Goal: Find contact information: Find contact information

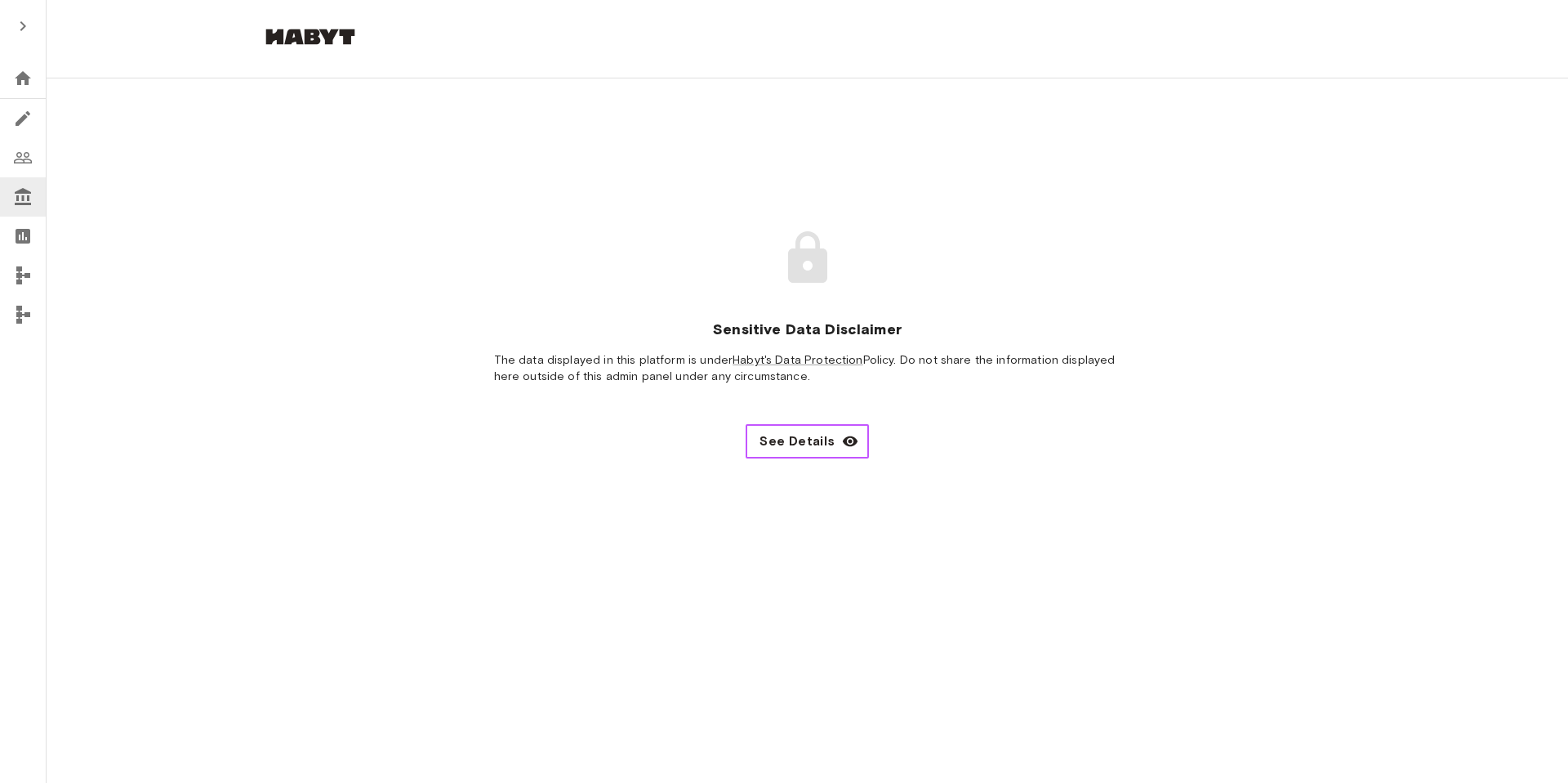
click at [826, 443] on span "See Details" at bounding box center [797, 441] width 75 height 20
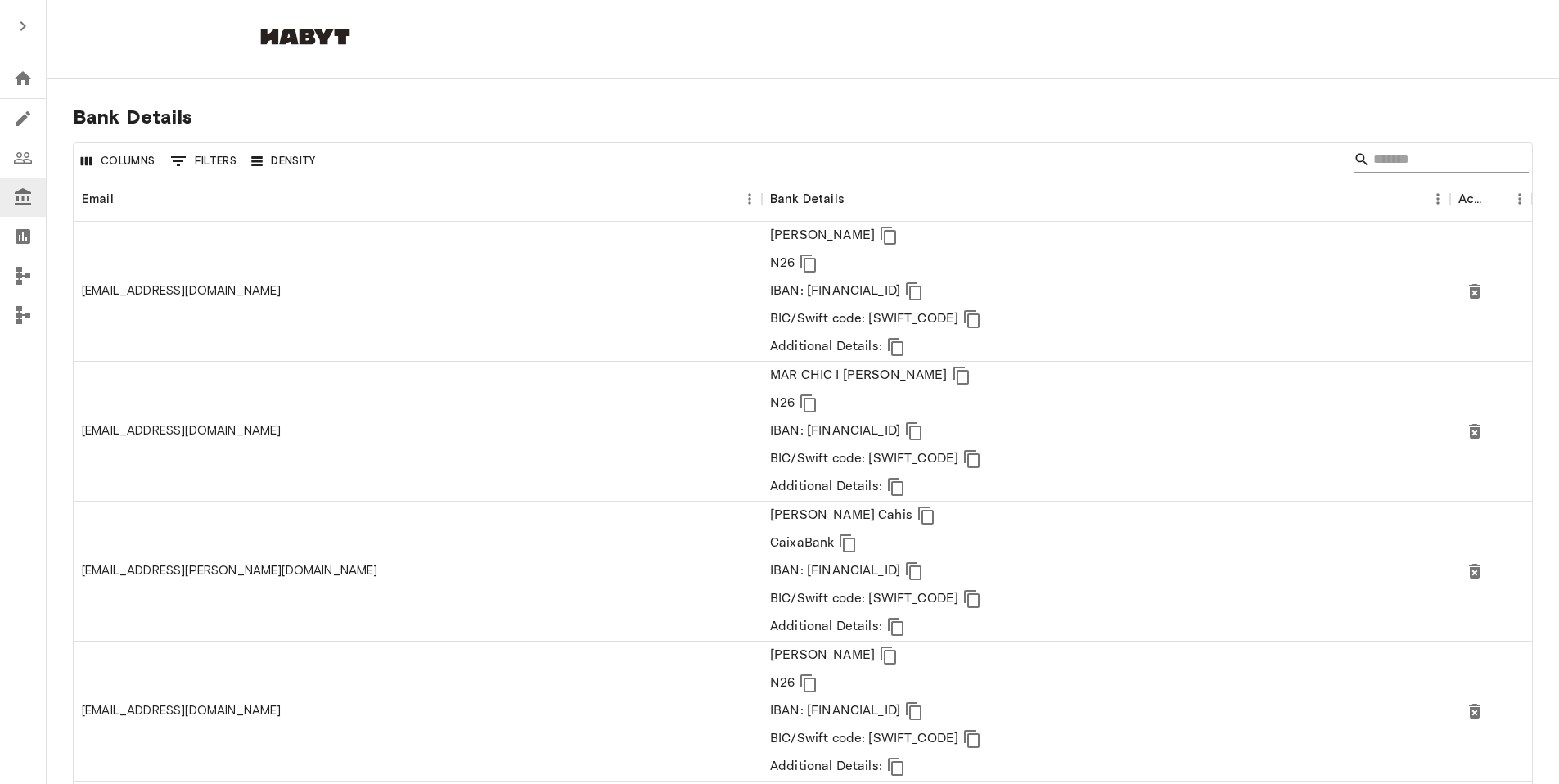
click at [1403, 155] on input "Search" at bounding box center [1438, 160] width 131 height 26
paste input "**********"
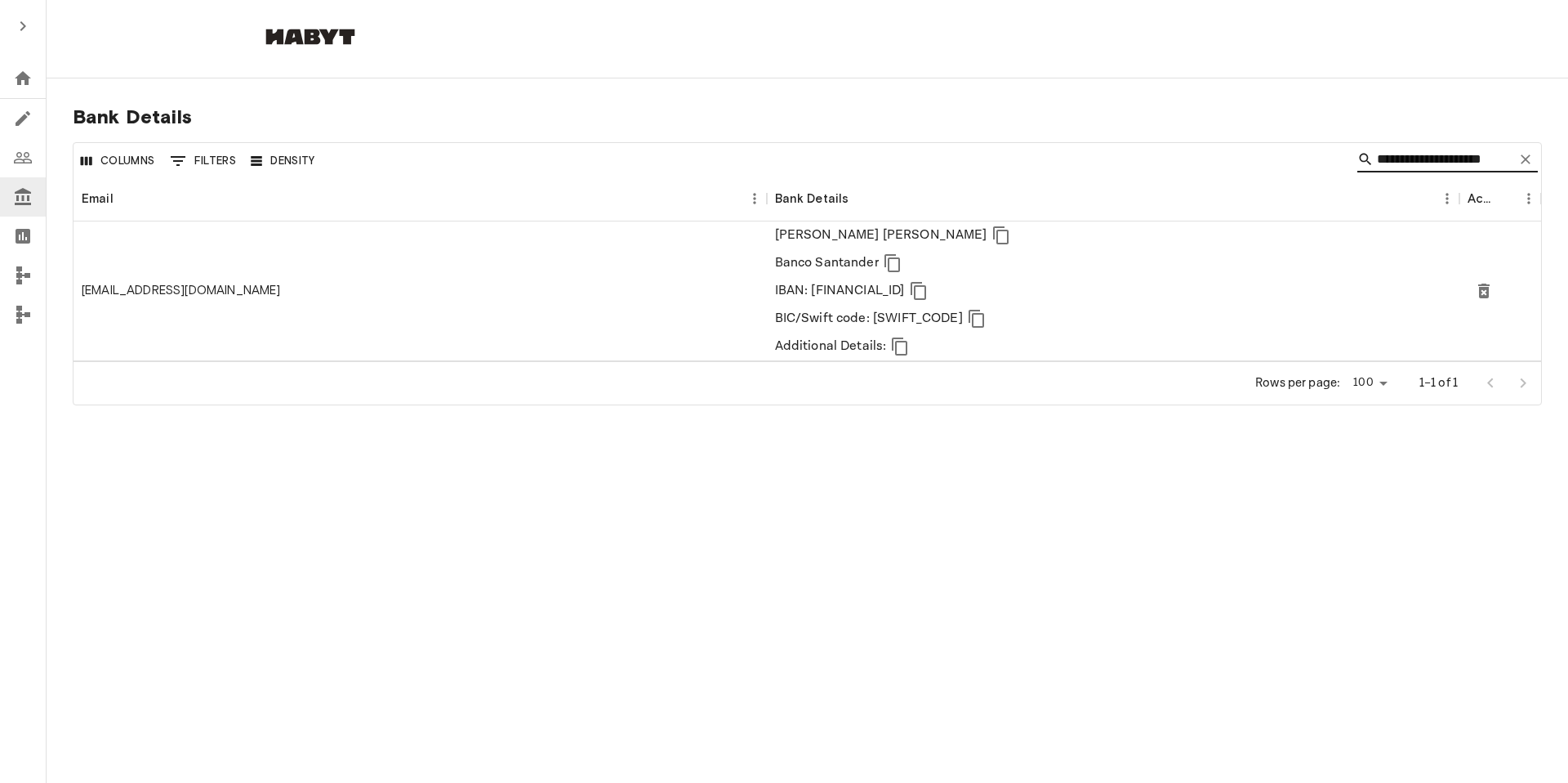
type input "**********"
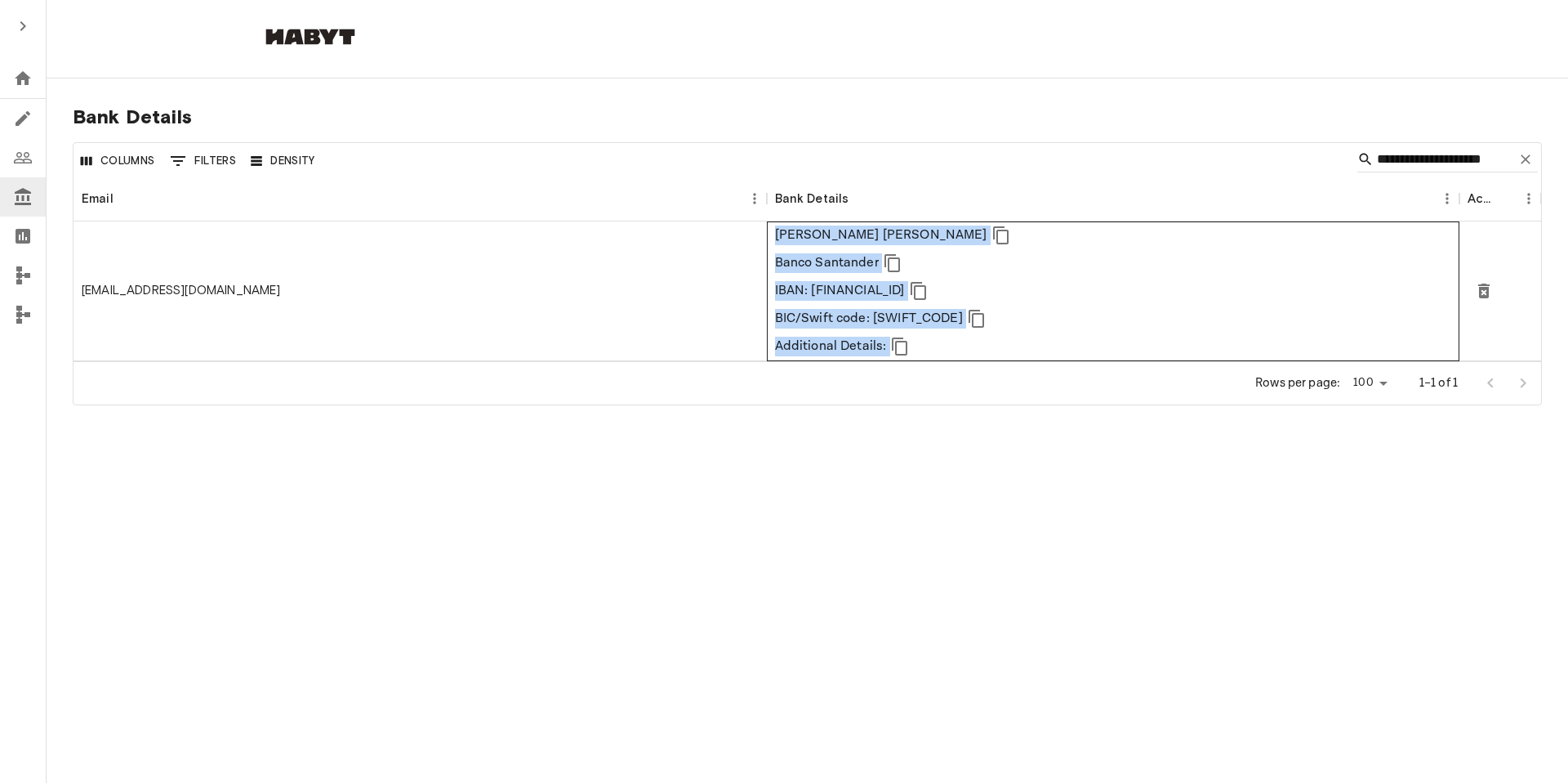
drag, startPoint x: 775, startPoint y: 234, endPoint x: 885, endPoint y: 340, distance: 152.8
click at [885, 340] on div "[PERSON_NAME] [PERSON_NAME] Banco Santander IBAN: [FINANCIAL_ID] BIC/Swift code…" at bounding box center [895, 291] width 240 height 139
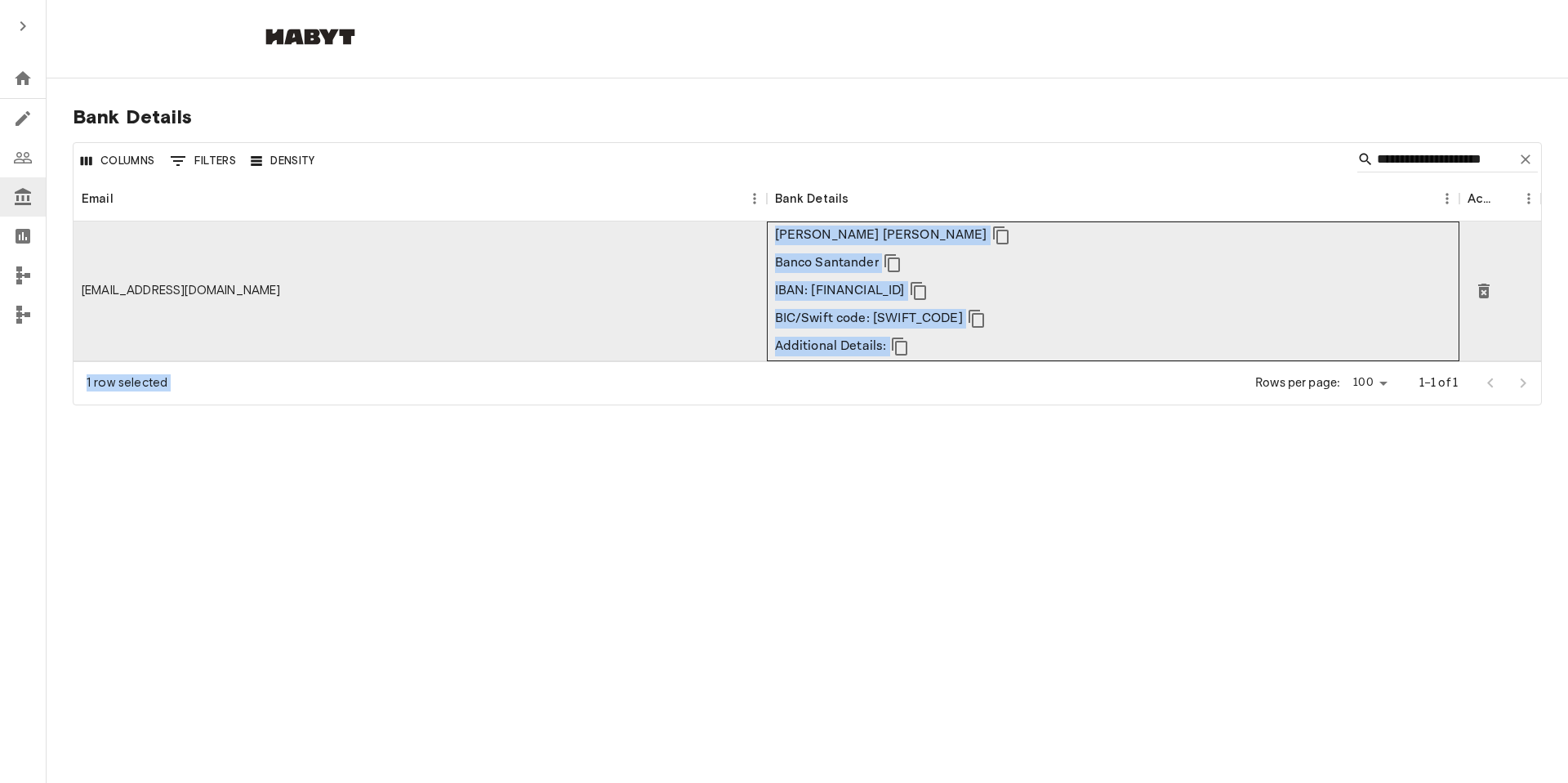
copy div "[PERSON_NAME] [PERSON_NAME] Banco Santander IBAN: [FINANCIAL_ID] BIC/Swift code…"
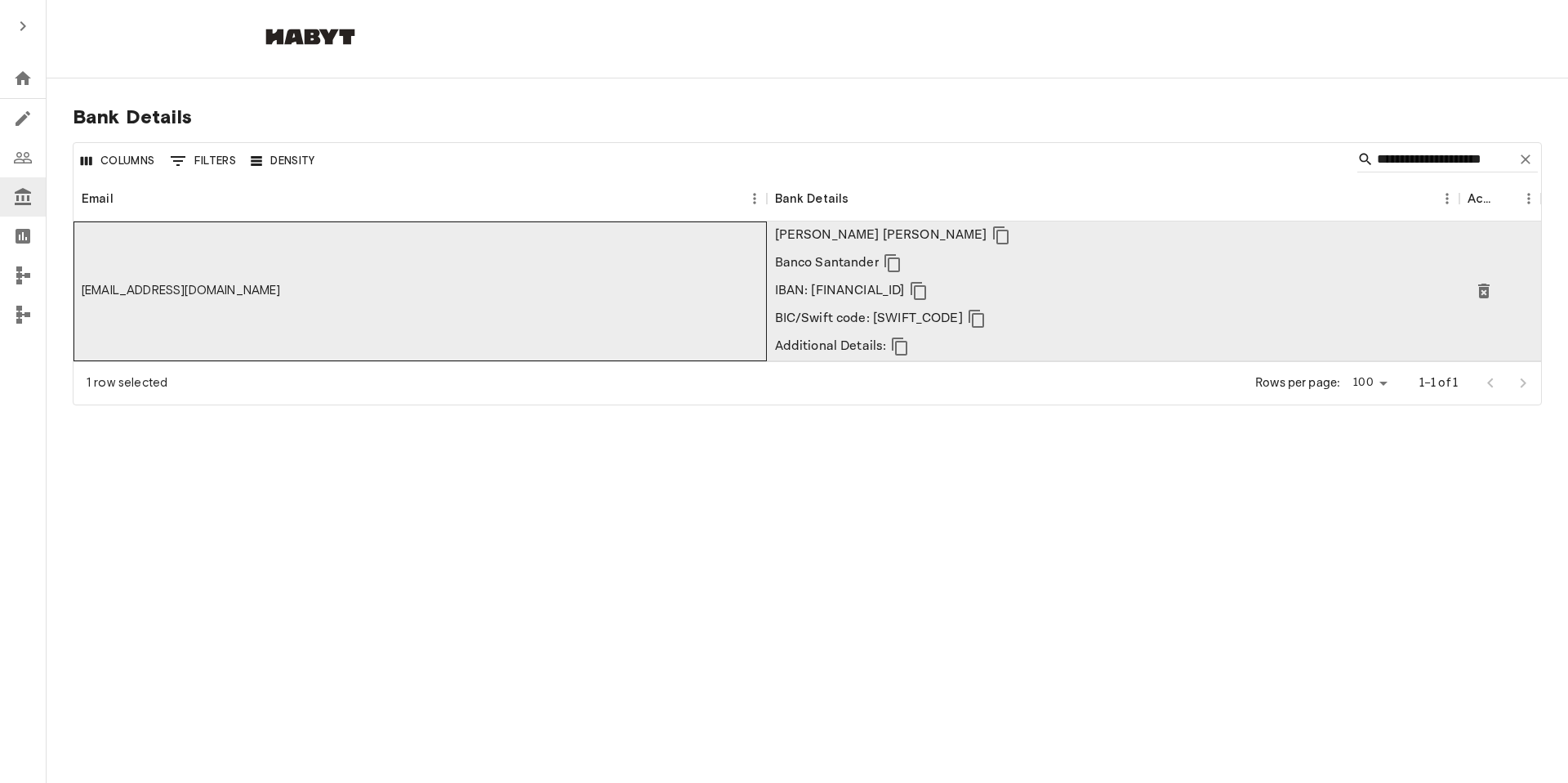
drag, startPoint x: 752, startPoint y: 342, endPoint x: 762, endPoint y: 341, distance: 10.0
click at [752, 342] on div "[EMAIL_ADDRESS][DOMAIN_NAME]" at bounding box center [420, 291] width 694 height 140
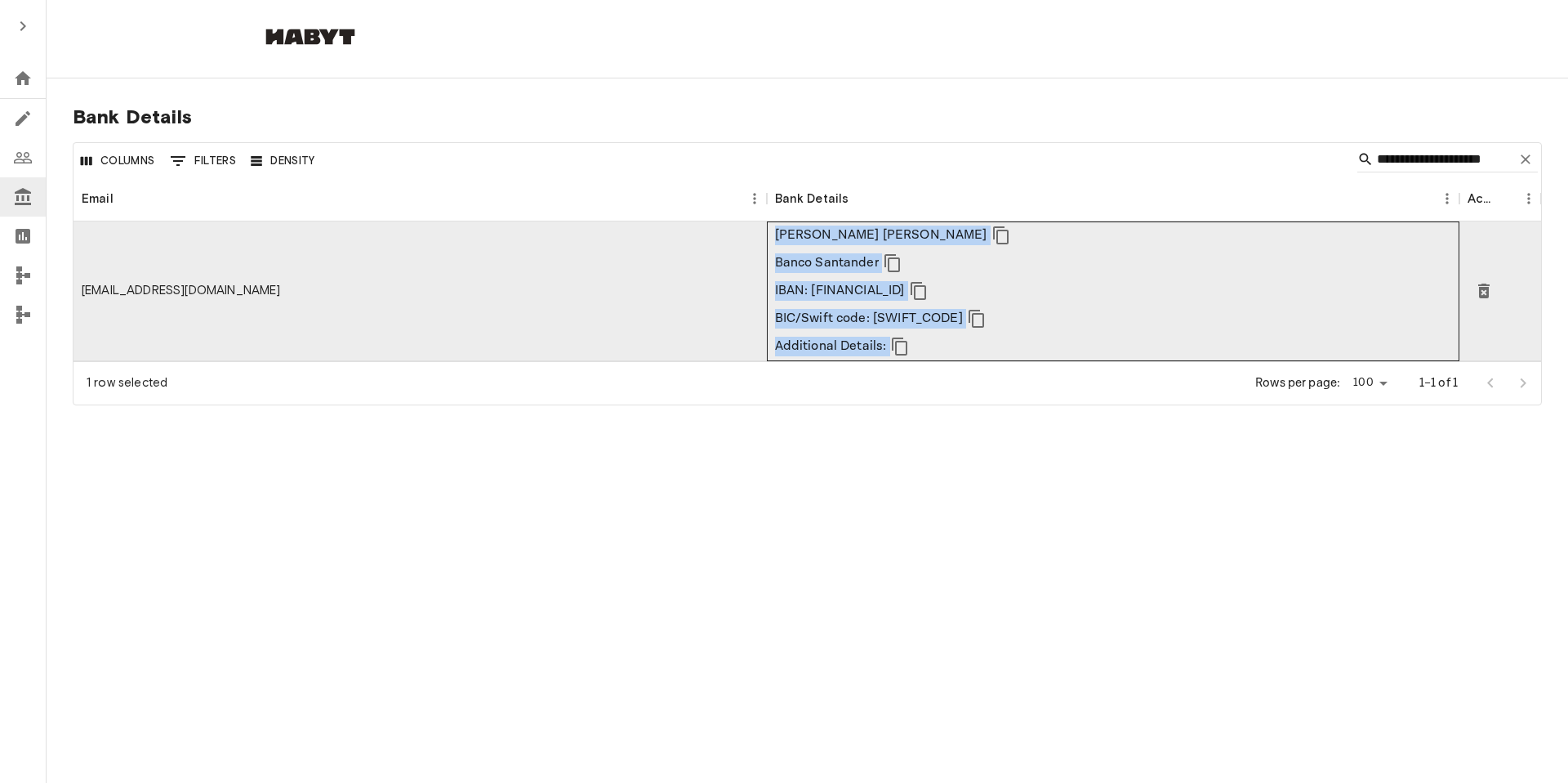
drag, startPoint x: 775, startPoint y: 235, endPoint x: 886, endPoint y: 342, distance: 154.2
click at [887, 342] on div "[PERSON_NAME] [PERSON_NAME] Banco Santander IBAN: [FINANCIAL_ID] BIC/Swift code…" at bounding box center [895, 291] width 240 height 139
click at [867, 327] on p "BIC/Swift code: [SWIFT_CODE]" at bounding box center [868, 318] width 188 height 20
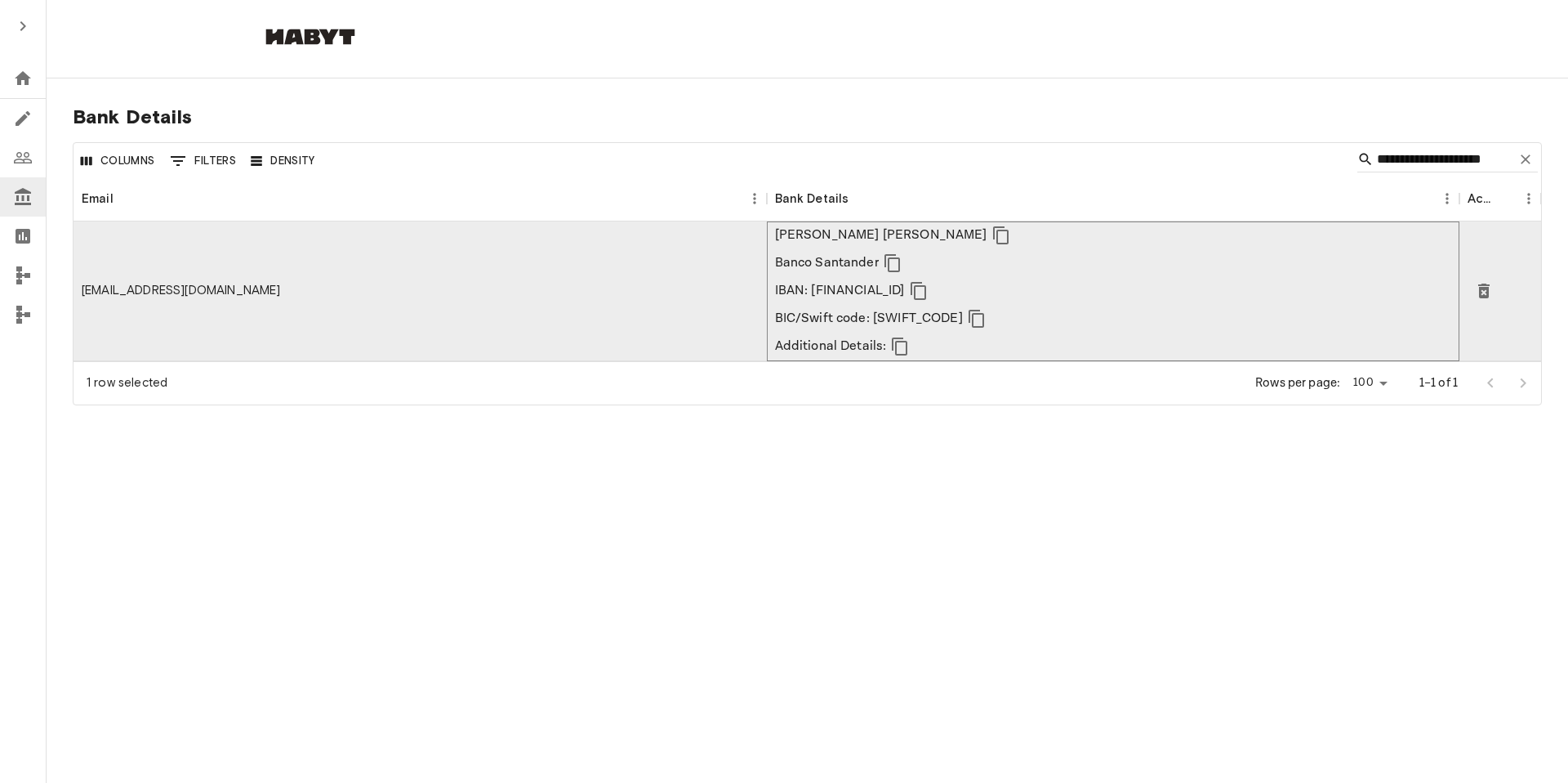
drag, startPoint x: 969, startPoint y: 316, endPoint x: 937, endPoint y: 319, distance: 32.1
click at [937, 319] on div "BIC/Swift code: [SWIFT_CODE]" at bounding box center [895, 318] width 240 height 27
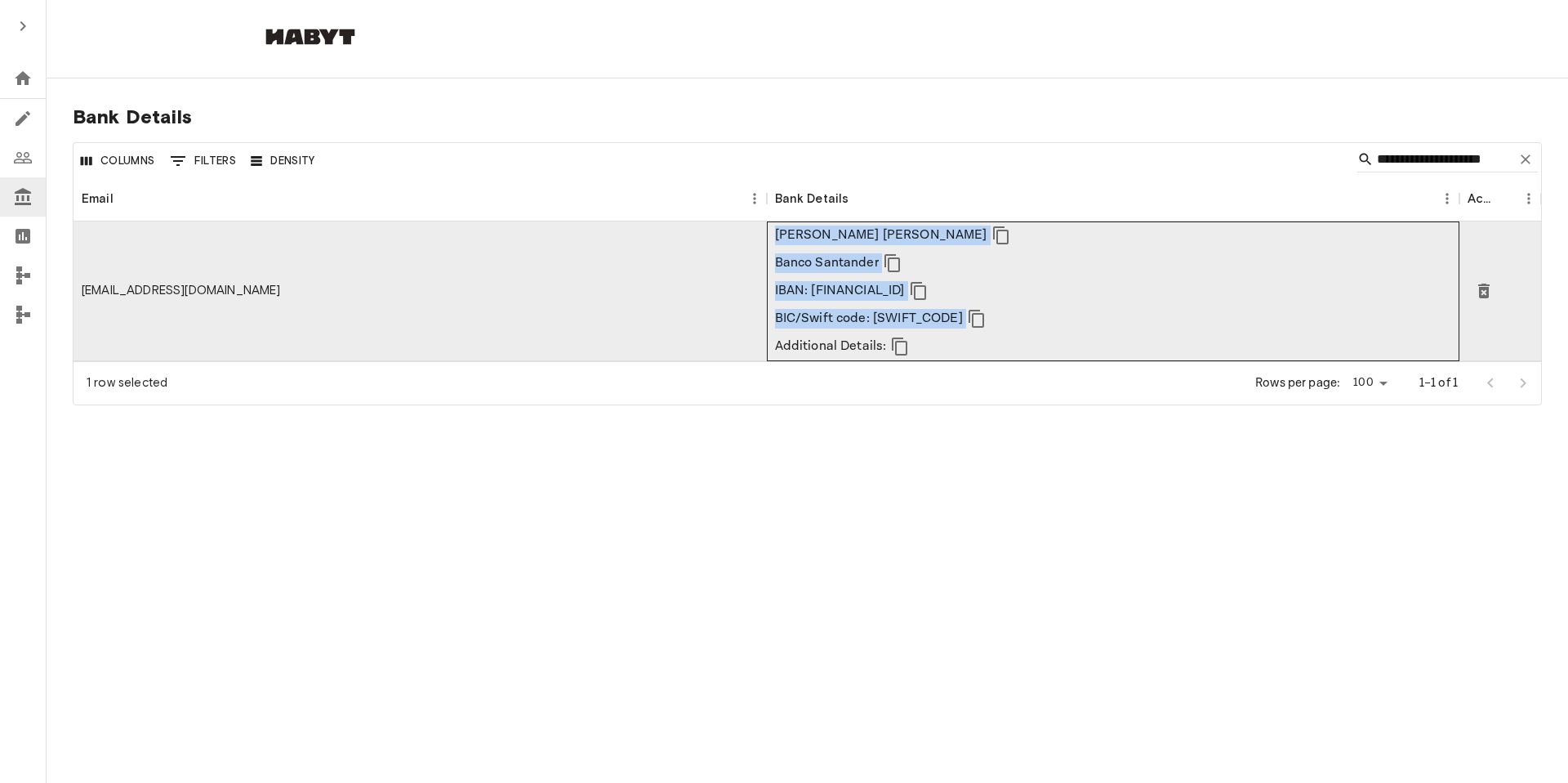
drag, startPoint x: 774, startPoint y: 235, endPoint x: 968, endPoint y: 316, distance: 210.2
click at [968, 316] on div "[PERSON_NAME] [PERSON_NAME] Banco Santander IBAN: [FINANCIAL_ID] BIC/Swift code…" at bounding box center [895, 291] width 240 height 139
copy div "[PERSON_NAME] [PERSON_NAME] Banco Santander IBAN: [FINANCIAL_ID] BIC/Swift code…"
